Goal: Task Accomplishment & Management: Manage account settings

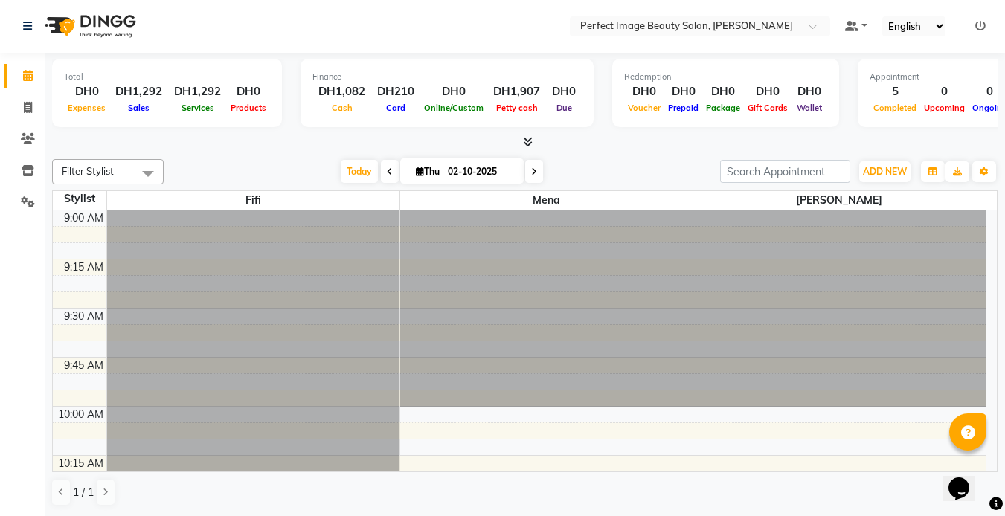
click at [531, 172] on icon at bounding box center [534, 171] width 6 height 9
type input "03-10-2025"
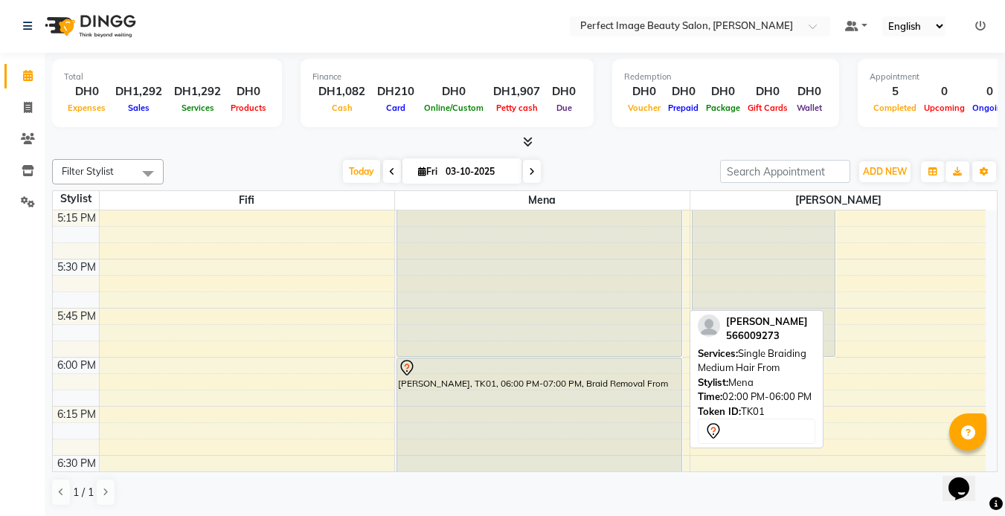
scroll to position [836, 0]
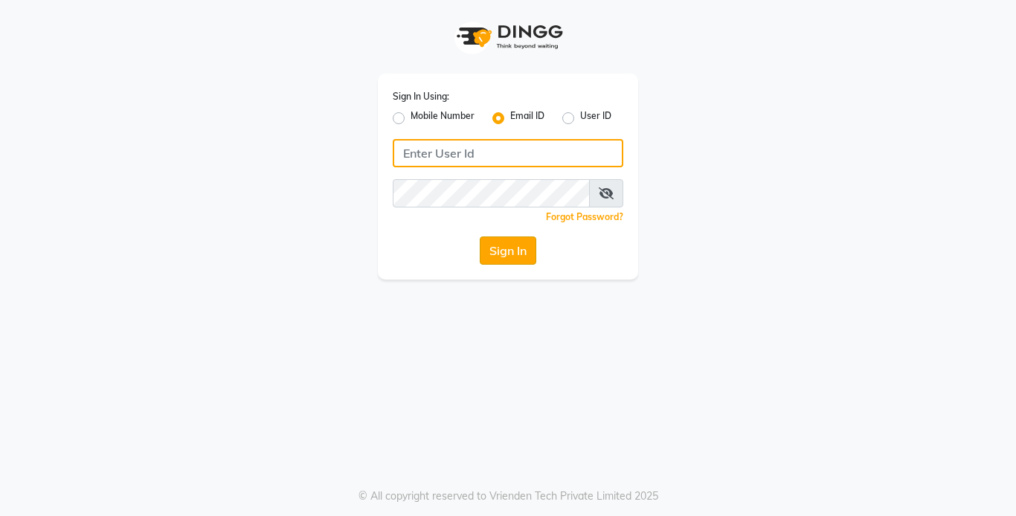
type input "[EMAIL_ADDRESS][DOMAIN_NAME]"
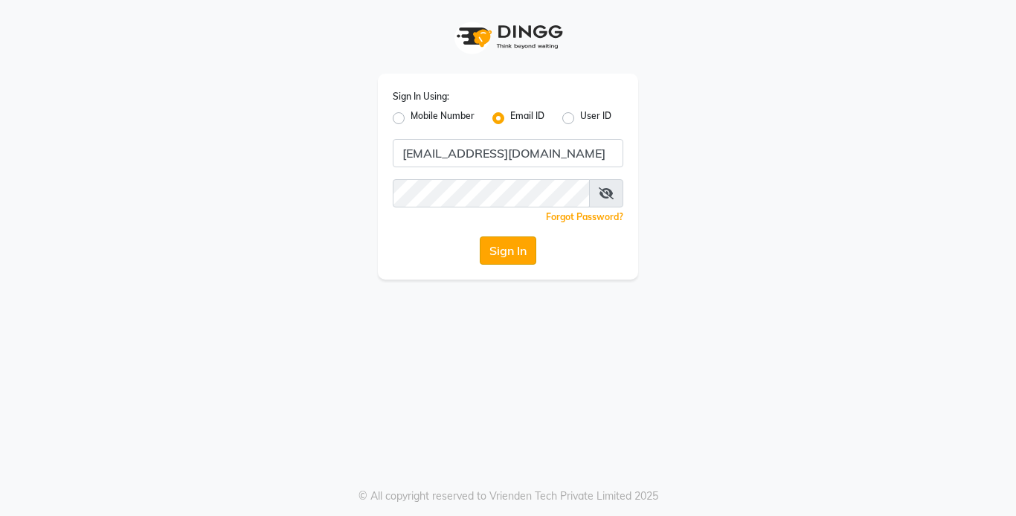
click at [511, 240] on button "Sign In" at bounding box center [508, 251] width 57 height 28
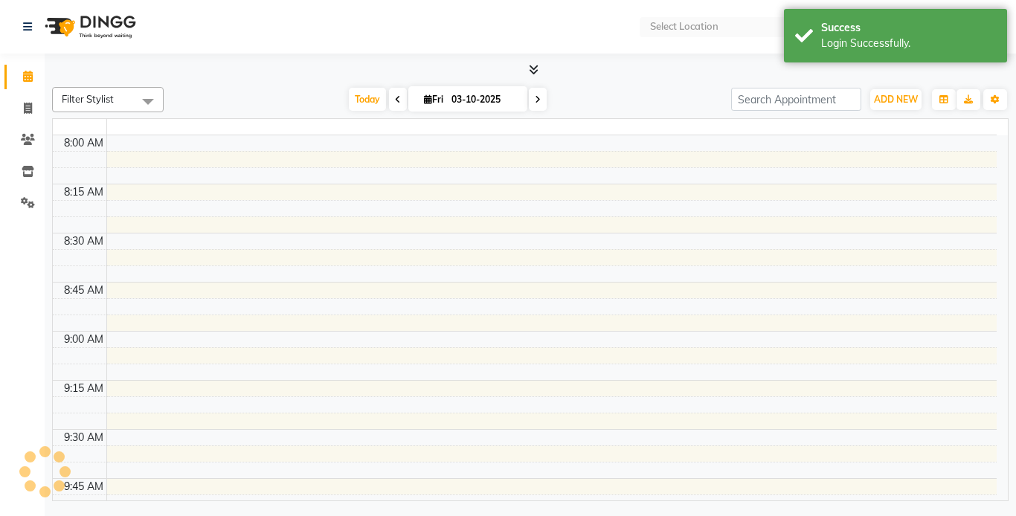
select select "en"
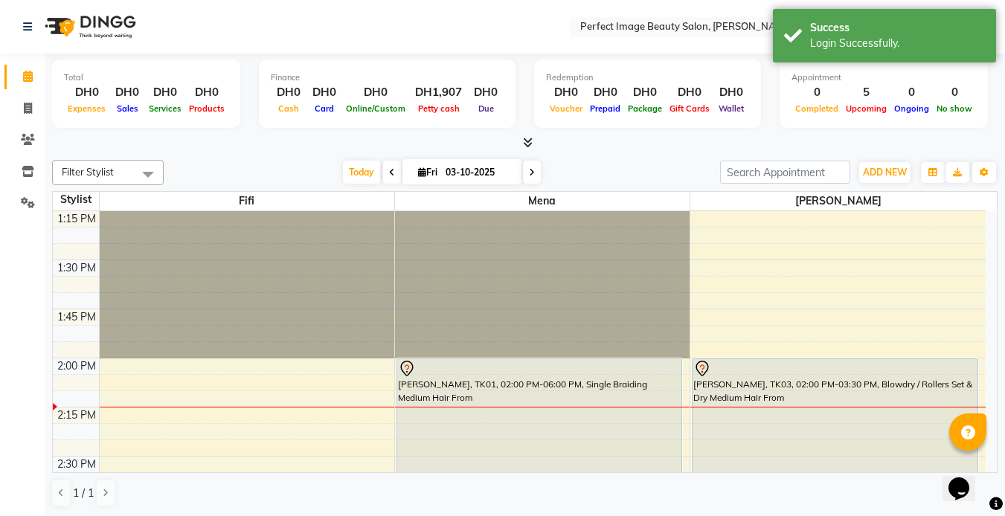
scroll to position [49, 0]
click at [389, 169] on icon at bounding box center [392, 172] width 6 height 9
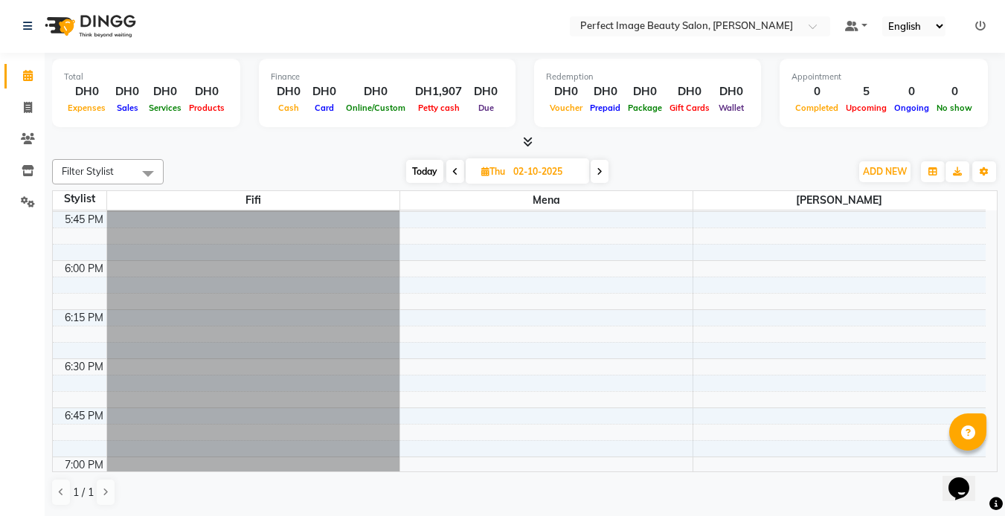
scroll to position [1716, 0]
click at [423, 167] on span "Today" at bounding box center [424, 171] width 37 height 23
type input "03-10-2025"
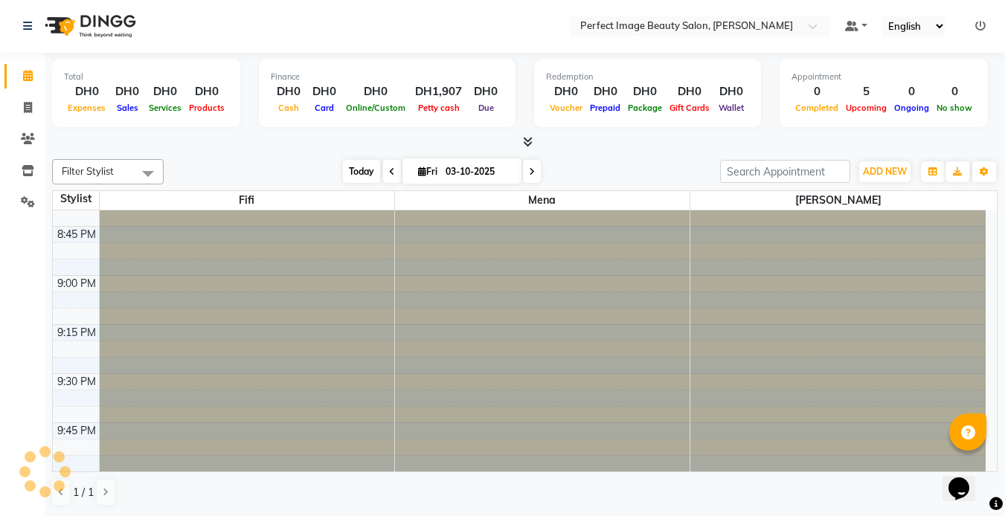
scroll to position [197, 0]
